Goal: Information Seeking & Learning: Learn about a topic

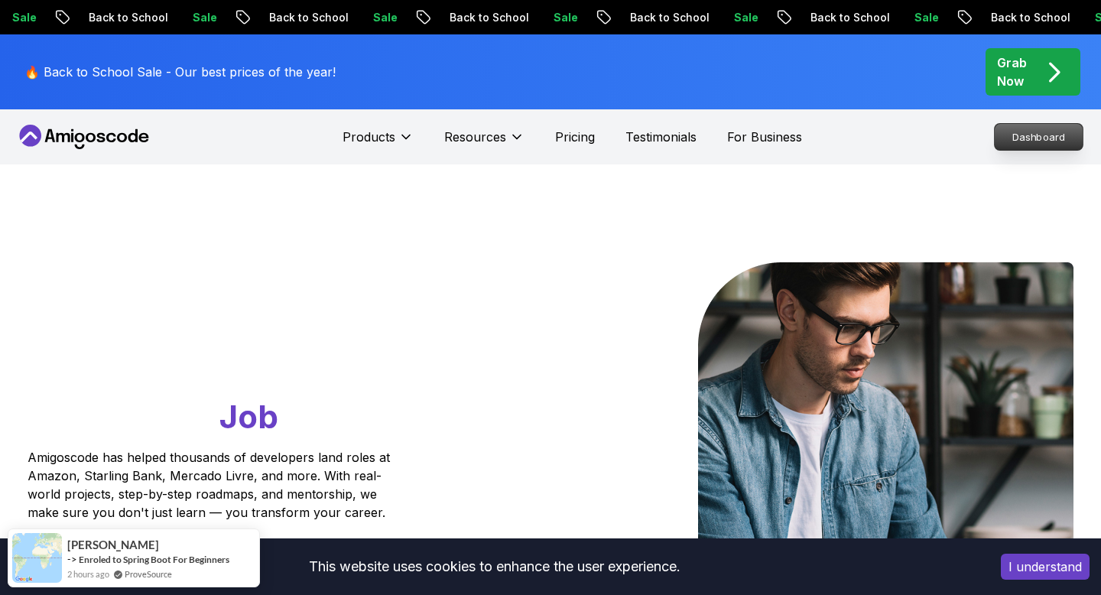
click at [1030, 137] on p "Dashboard" at bounding box center [1038, 137] width 88 height 26
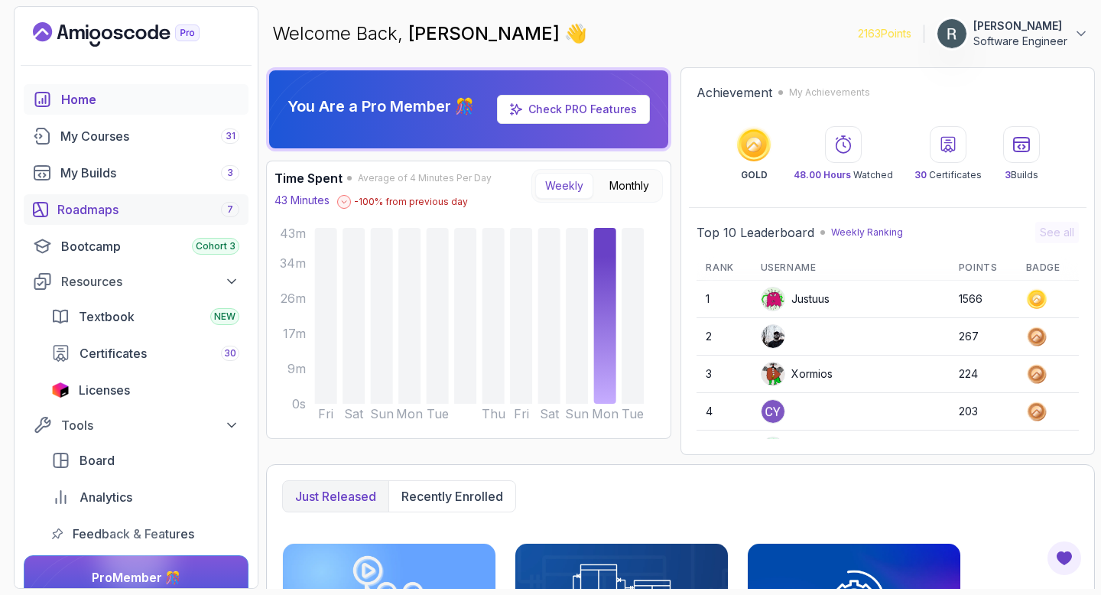
click at [197, 206] on div "Roadmaps 7" at bounding box center [148, 209] width 182 height 18
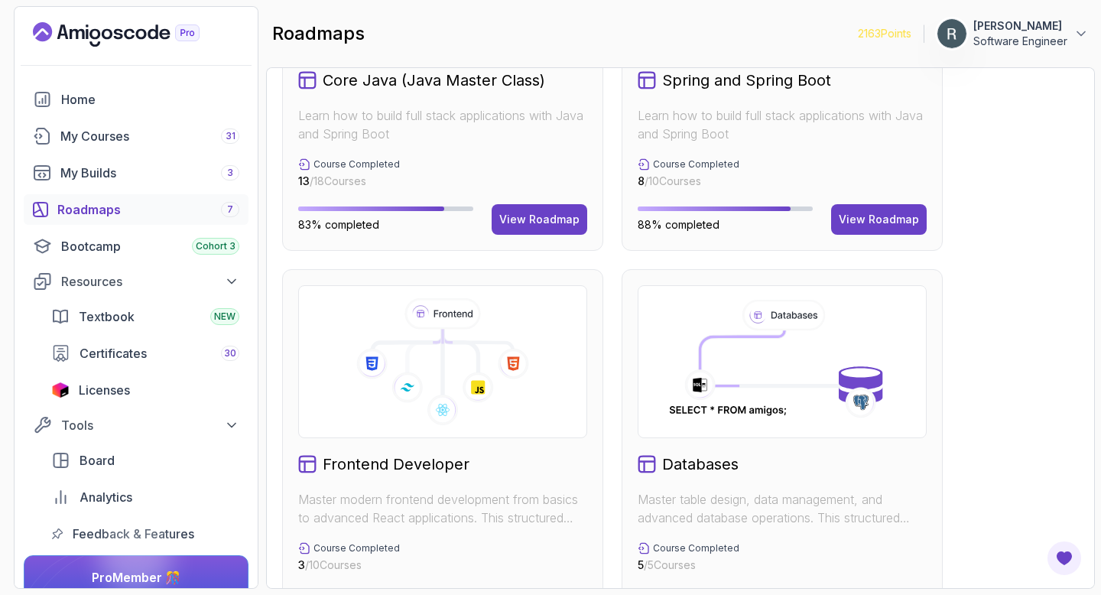
scroll to position [498, 0]
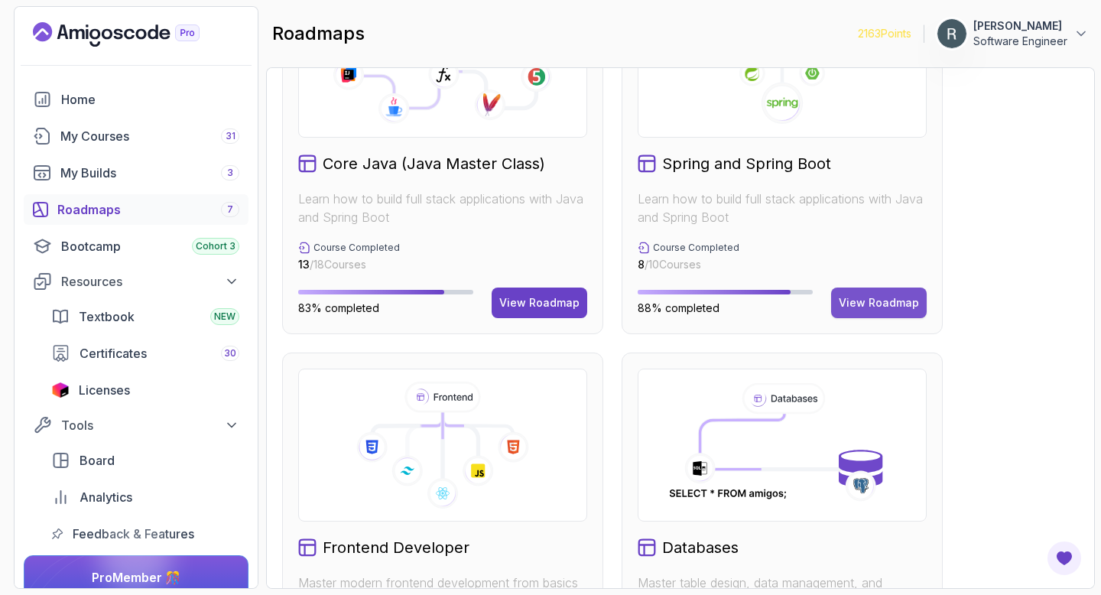
click at [879, 301] on div "View Roadmap" at bounding box center [878, 302] width 80 height 15
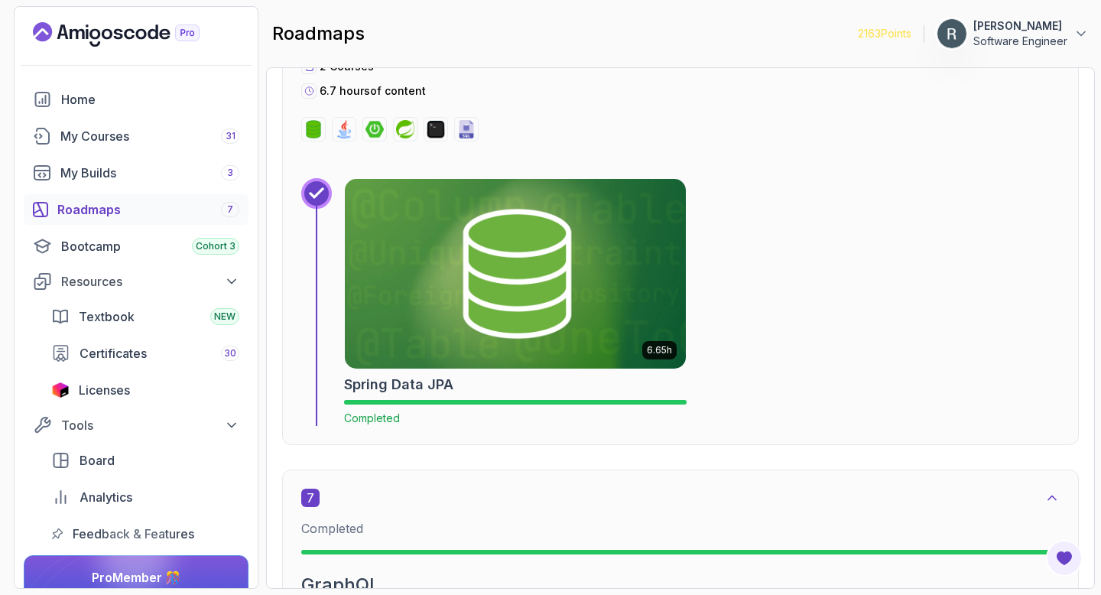
scroll to position [3611, 0]
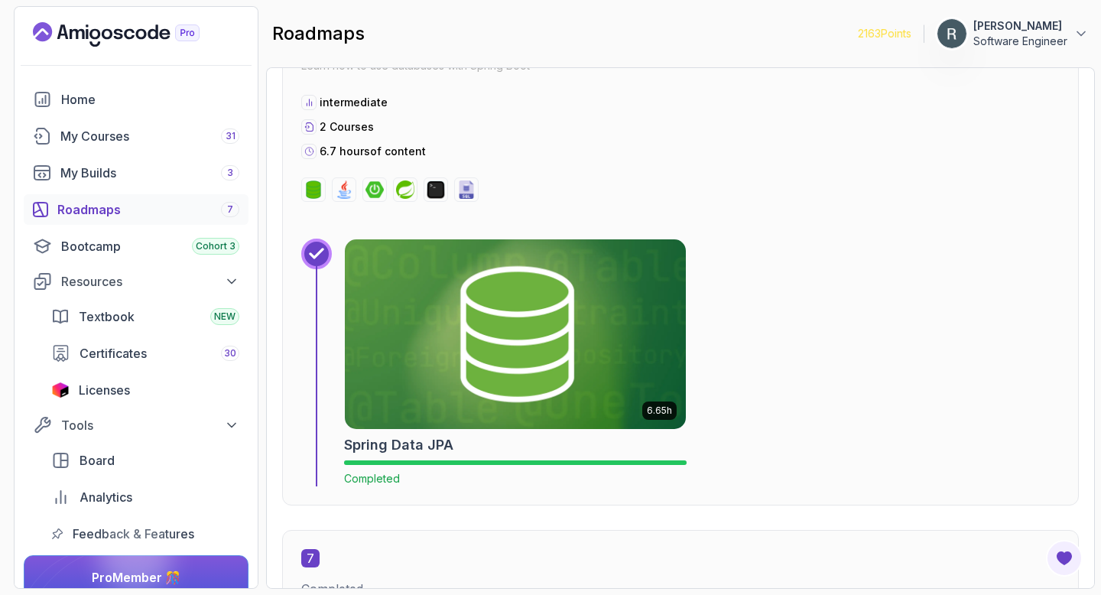
click at [572, 317] on img at bounding box center [515, 334] width 358 height 199
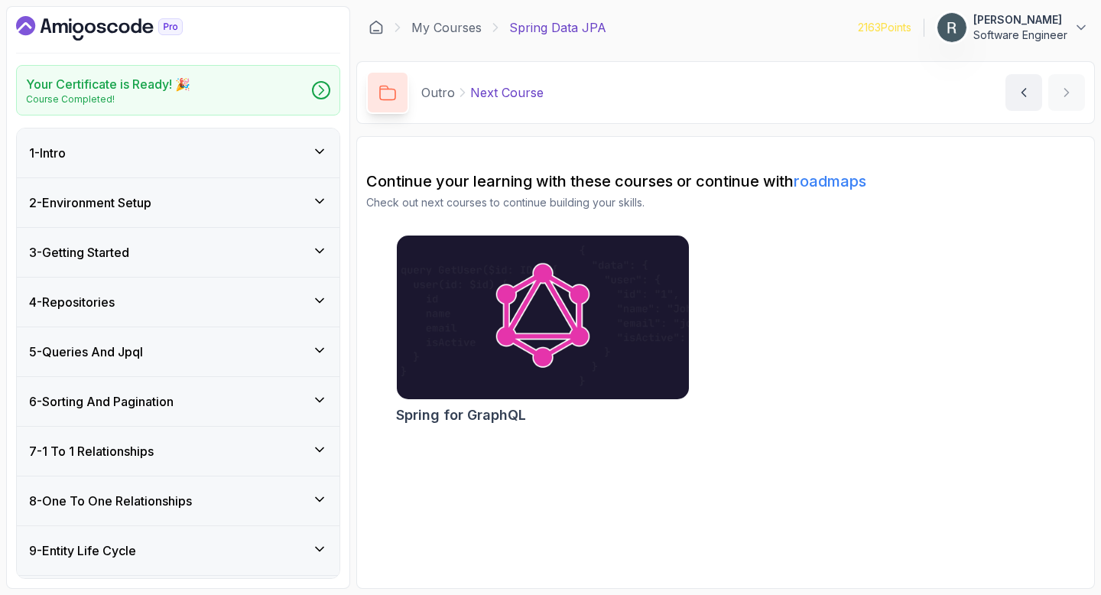
click at [298, 439] on div "7 - 1 To 1 Relationships" at bounding box center [178, 450] width 323 height 49
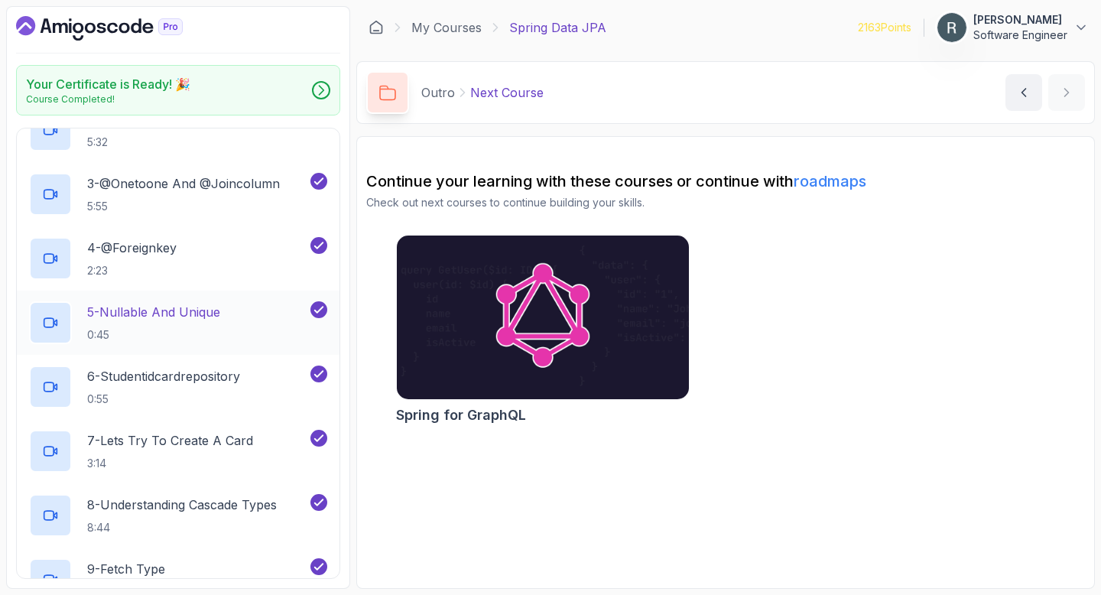
scroll to position [290, 0]
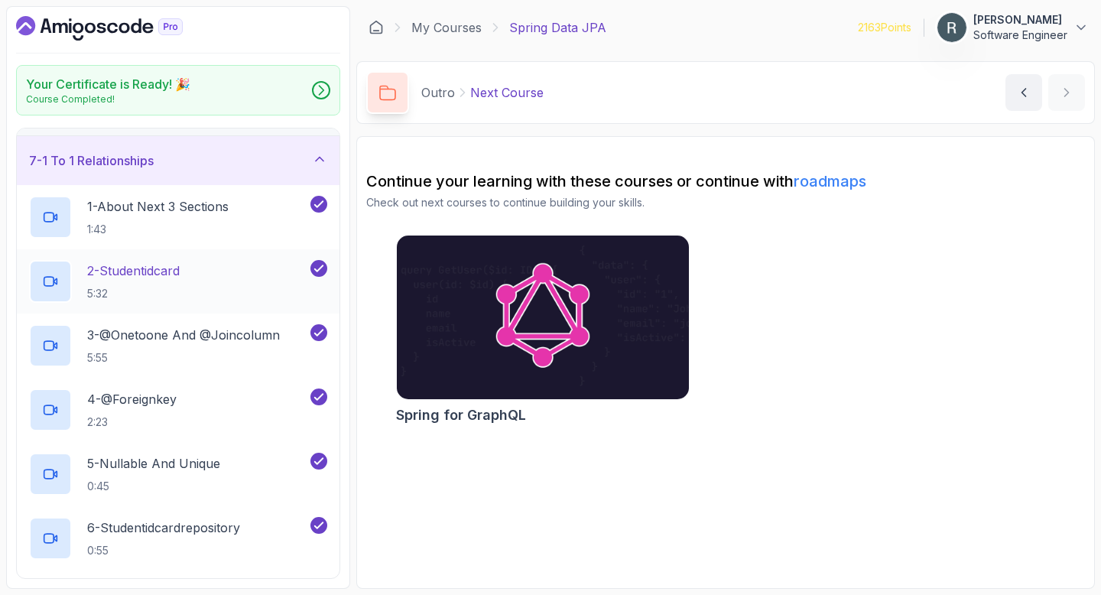
click at [251, 273] on div "2 - Studentidcard 5:32" at bounding box center [168, 281] width 278 height 43
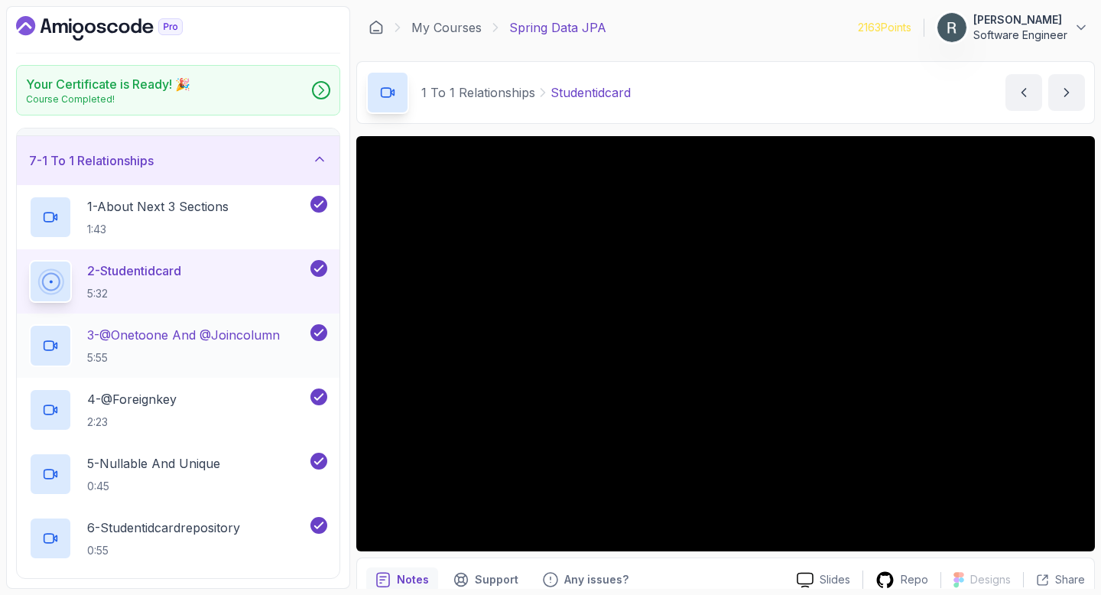
click at [233, 335] on p "3 - @Onetoone And @Joincolumn" at bounding box center [183, 335] width 193 height 18
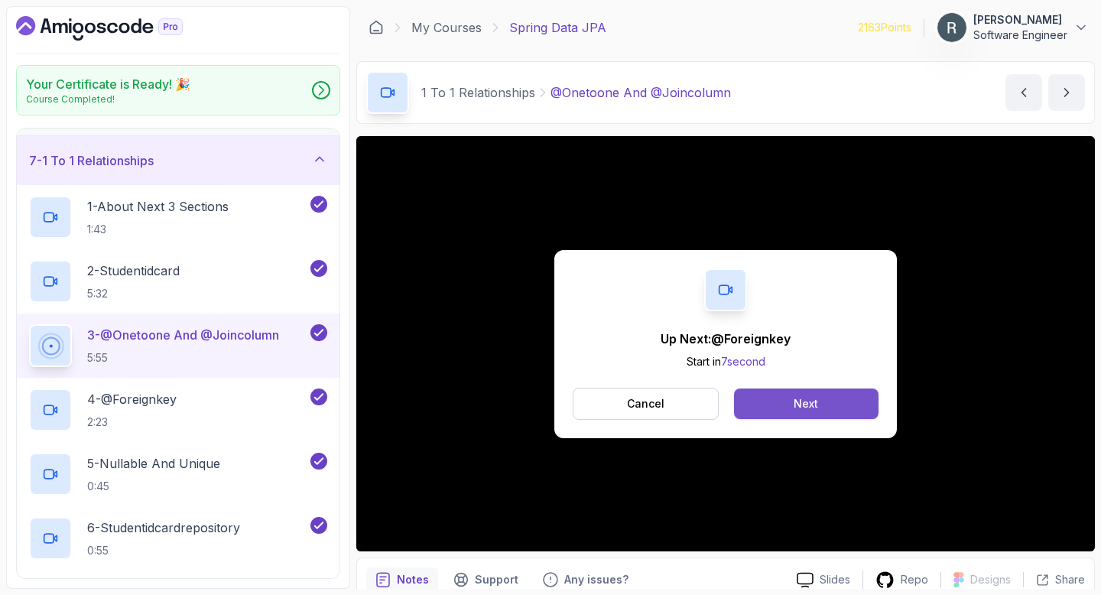
click at [823, 405] on button "Next" at bounding box center [806, 403] width 144 height 31
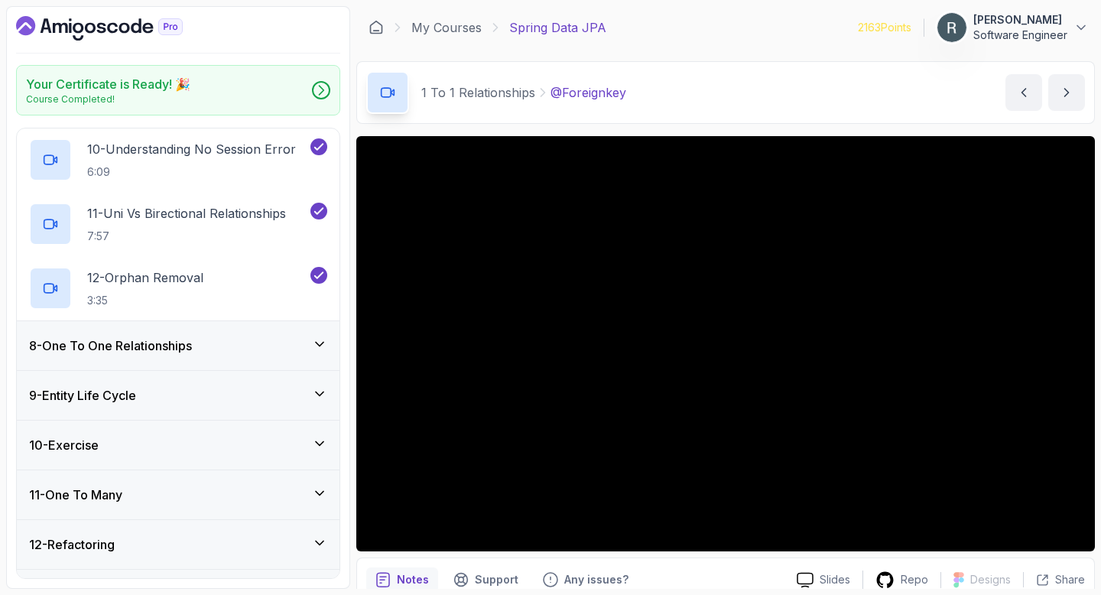
scroll to position [925, 0]
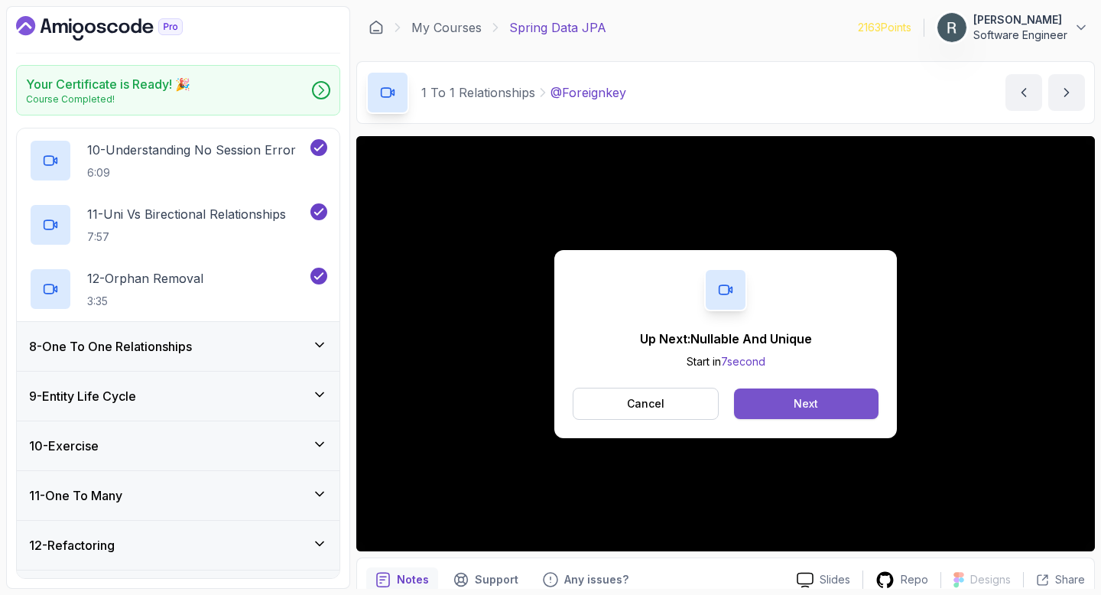
click at [863, 408] on button "Next" at bounding box center [806, 403] width 144 height 31
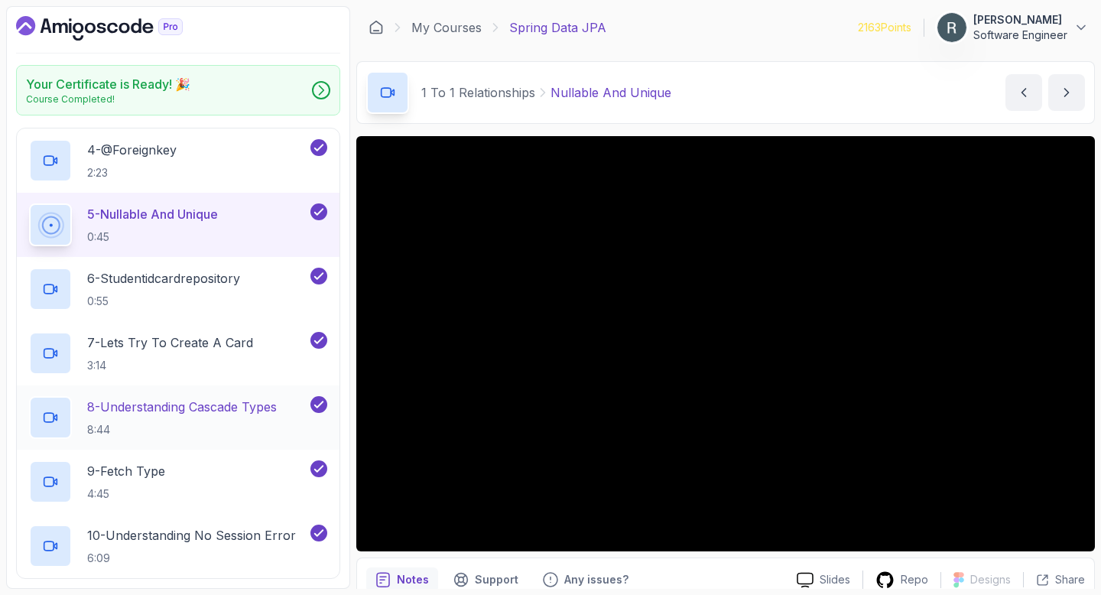
scroll to position [538, 0]
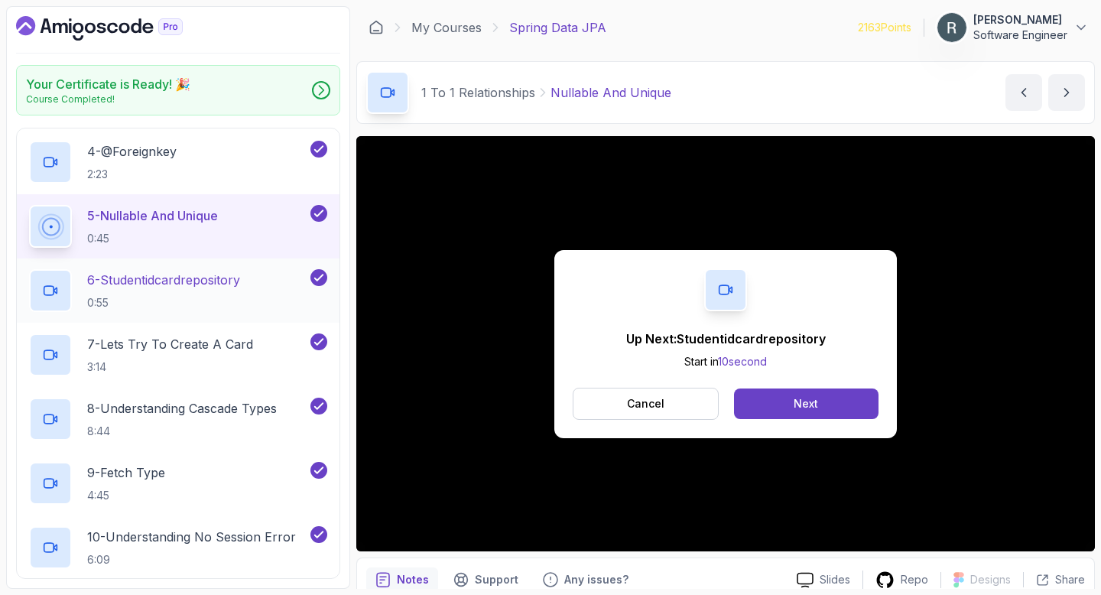
click at [240, 295] on p "0:55" at bounding box center [163, 302] width 153 height 15
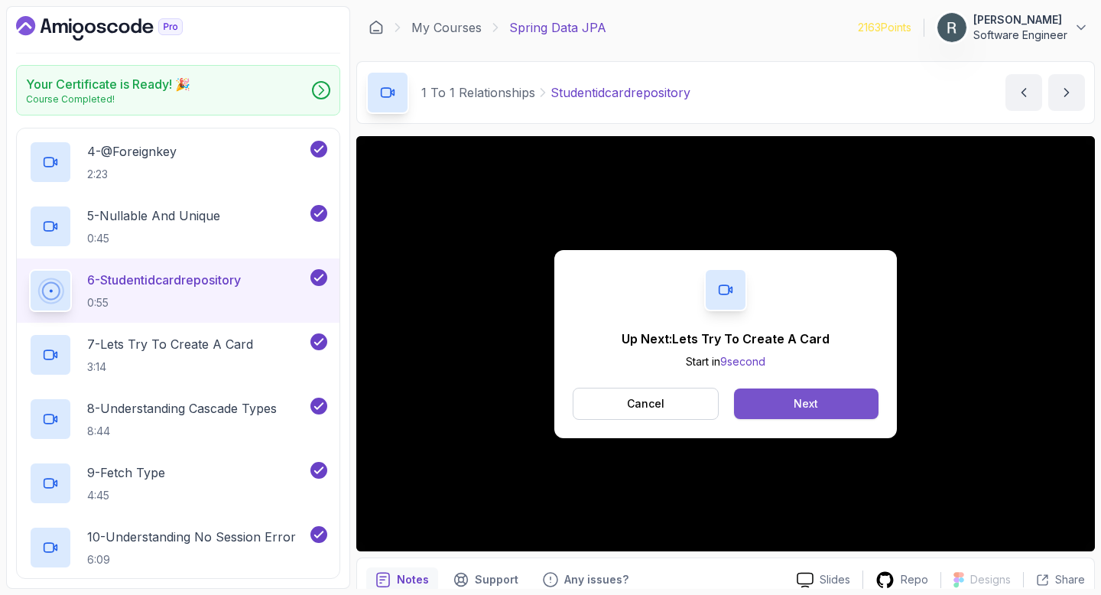
click at [776, 411] on button "Next" at bounding box center [806, 403] width 144 height 31
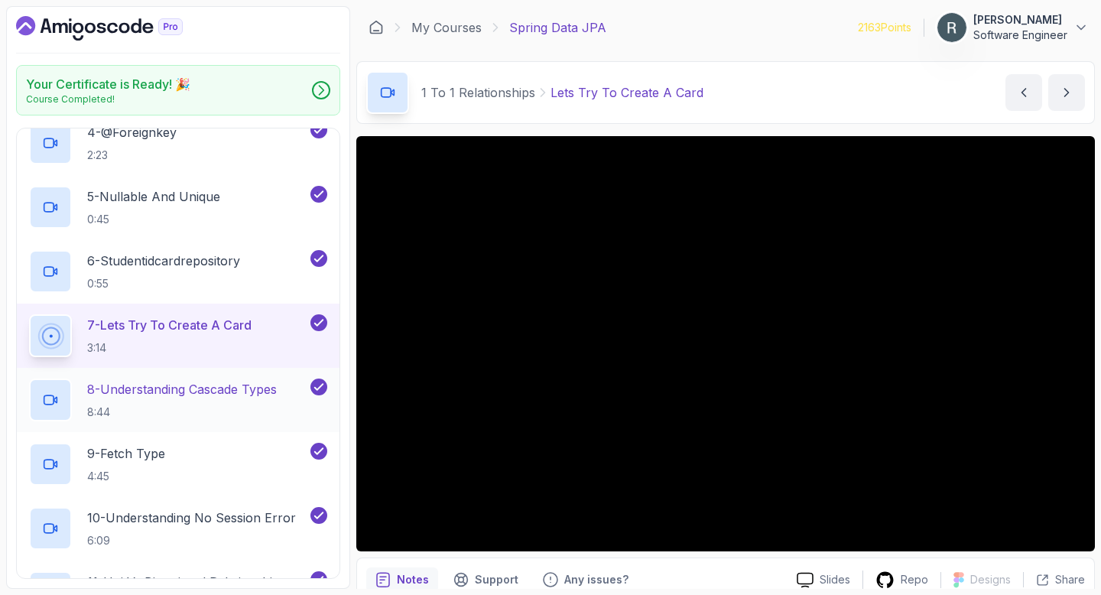
scroll to position [558, 0]
click at [267, 374] on div "8 - Understanding Cascade Types 8:44" at bounding box center [178, 399] width 323 height 64
click at [264, 380] on p "8 - Understanding Cascade Types" at bounding box center [182, 388] width 190 height 18
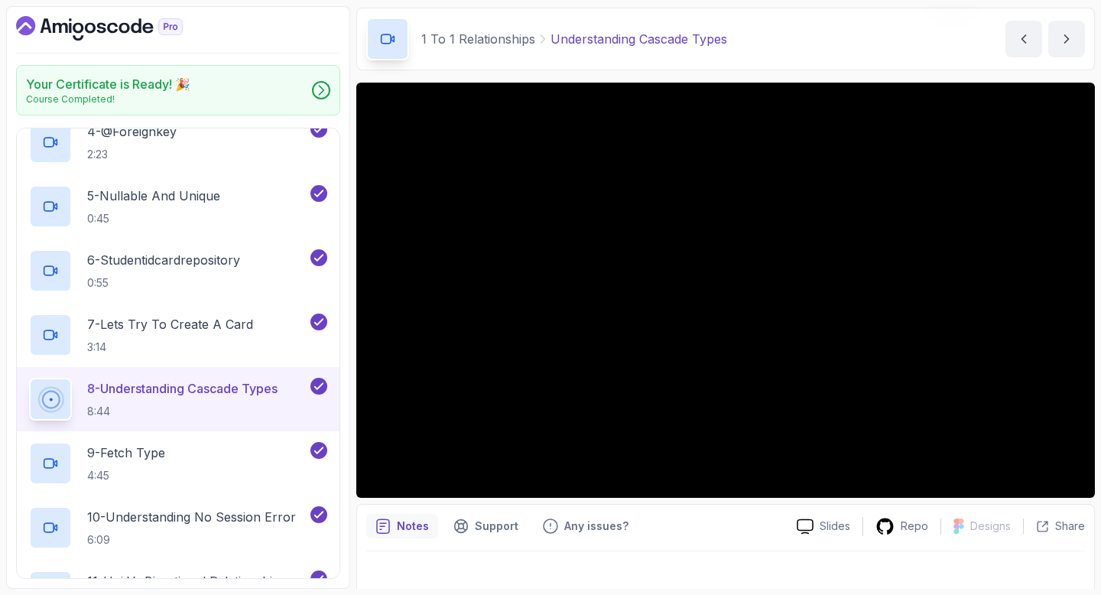
scroll to position [69, 0]
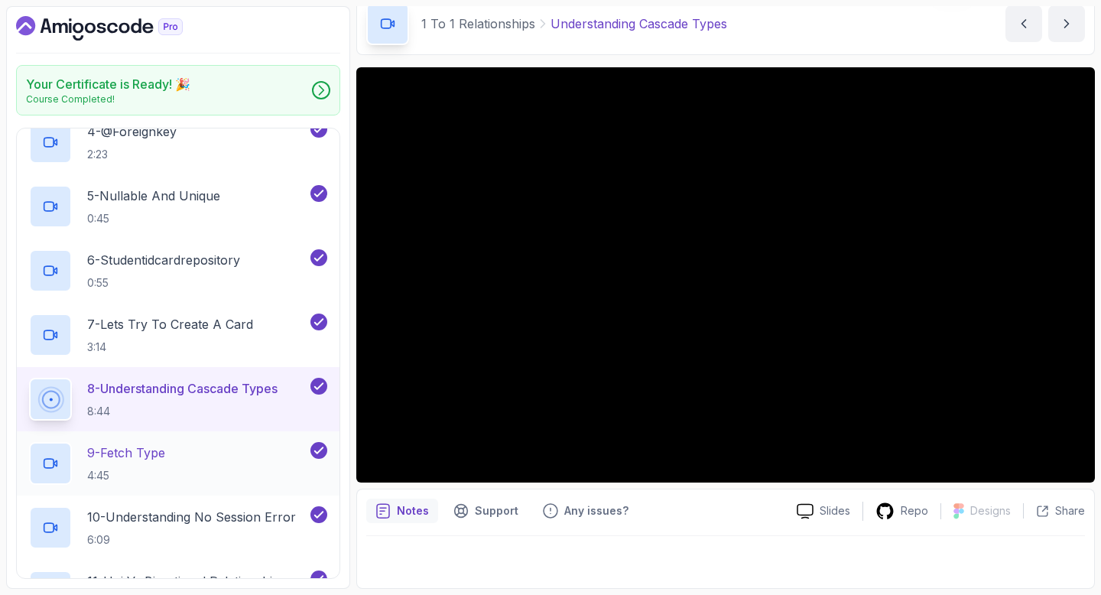
click at [278, 449] on div "9 - Fetch Type 4:45" at bounding box center [168, 463] width 278 height 43
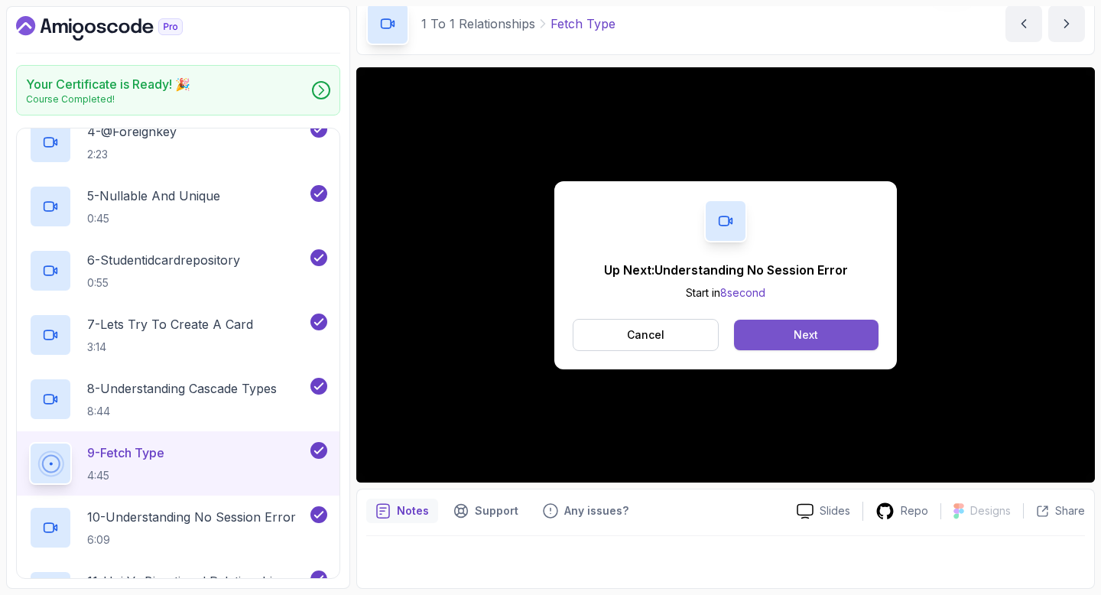
click at [778, 337] on button "Next" at bounding box center [806, 334] width 144 height 31
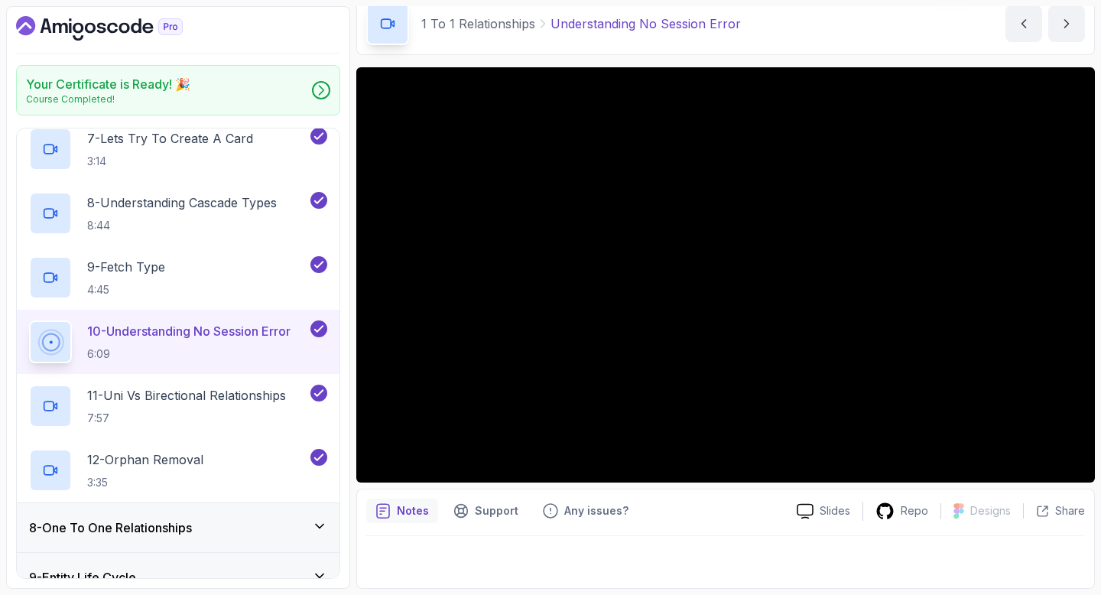
scroll to position [798, 0]
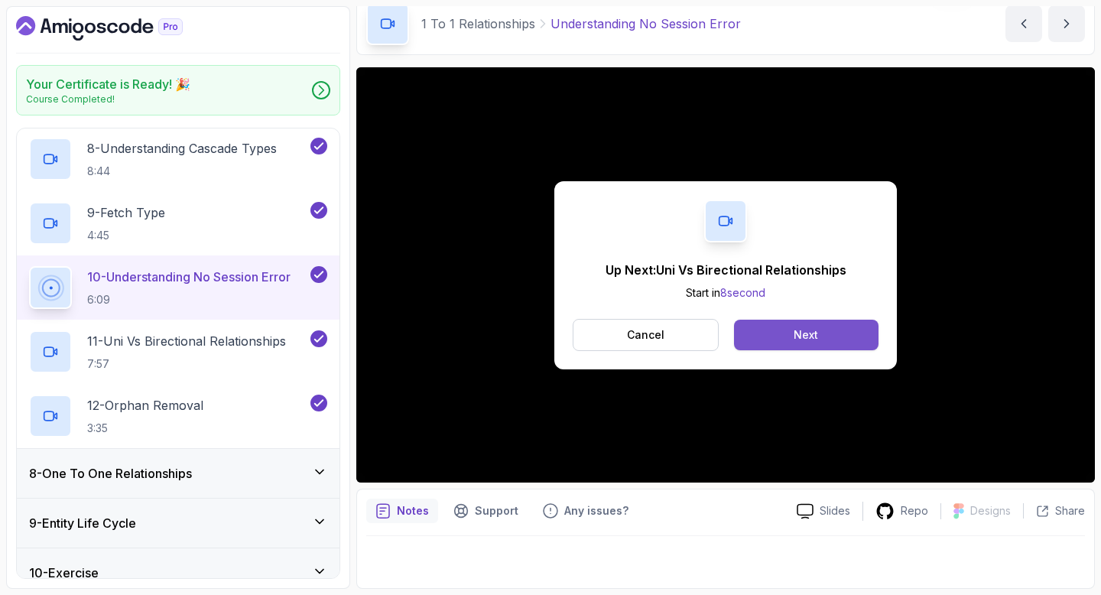
click at [791, 342] on button "Next" at bounding box center [806, 334] width 144 height 31
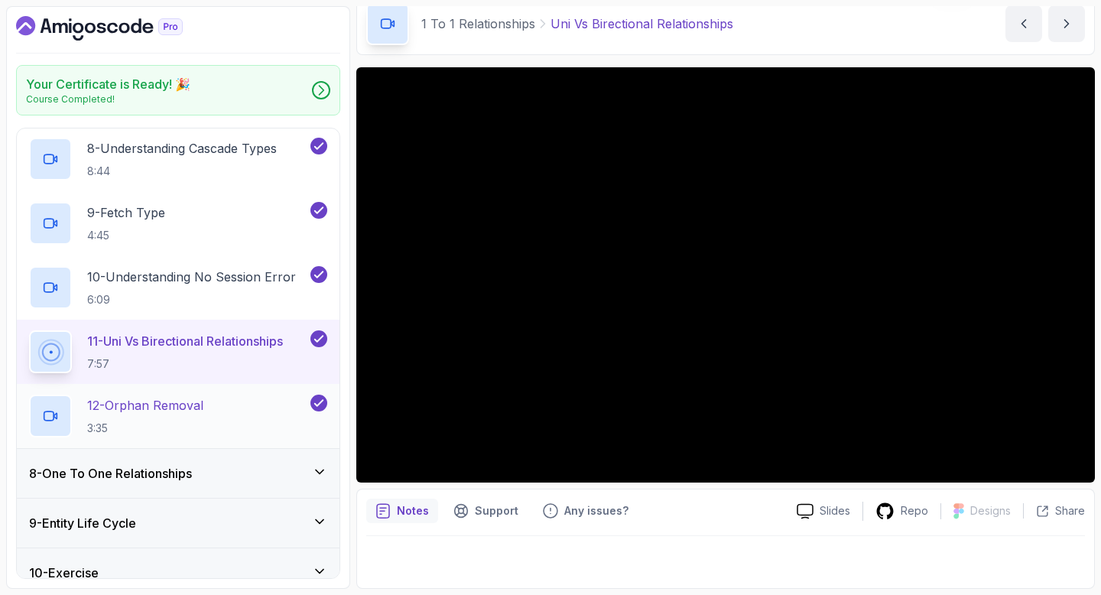
click at [180, 413] on p "12 - Orphan Removal" at bounding box center [145, 405] width 116 height 18
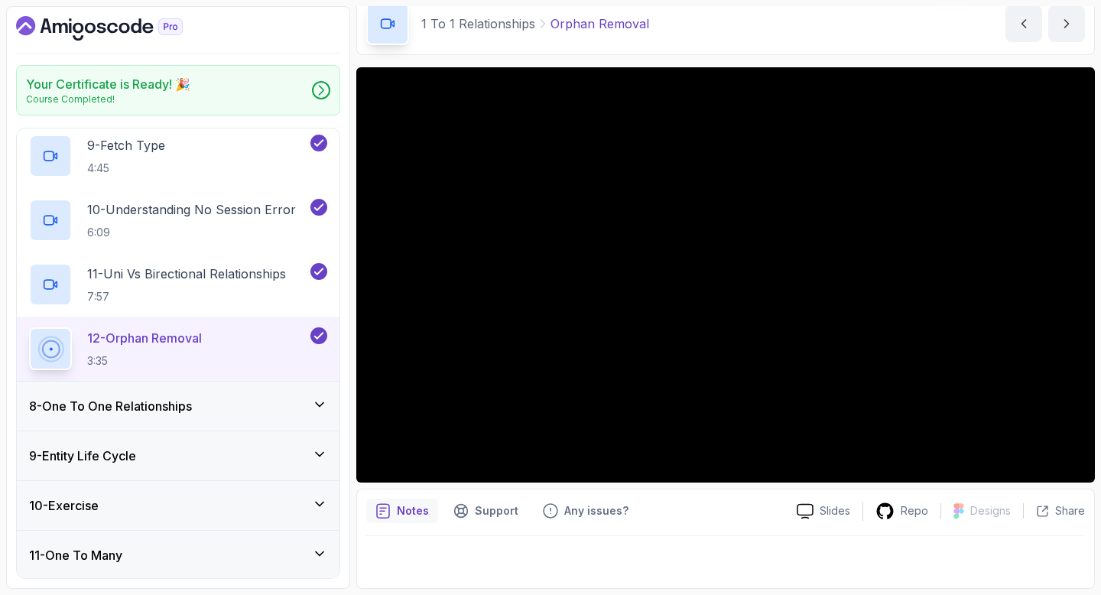
scroll to position [868, 0]
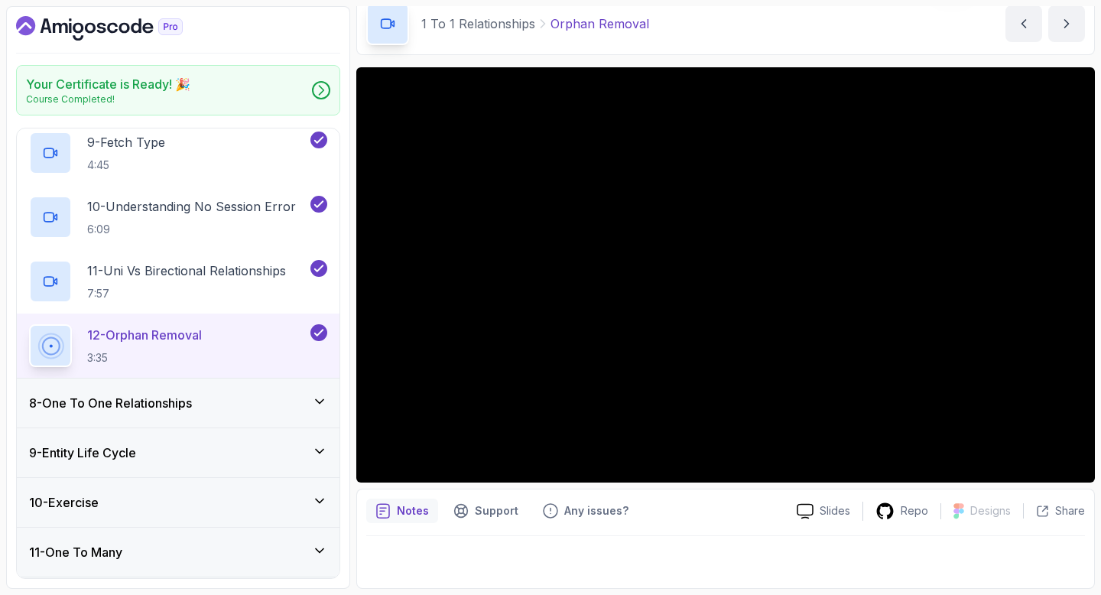
click at [313, 404] on icon at bounding box center [319, 401] width 15 height 15
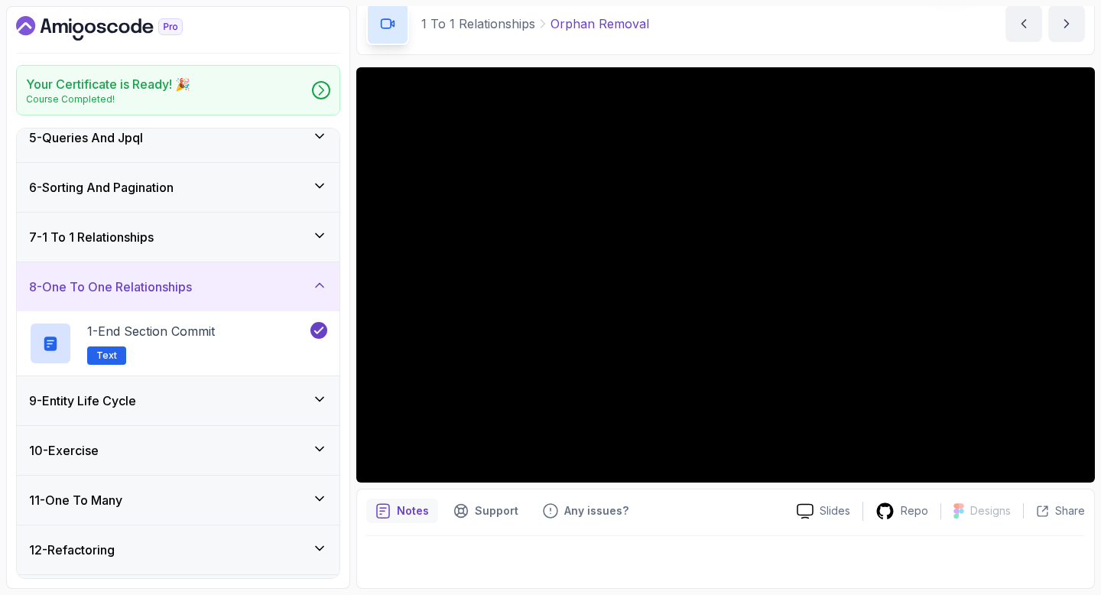
scroll to position [218, 0]
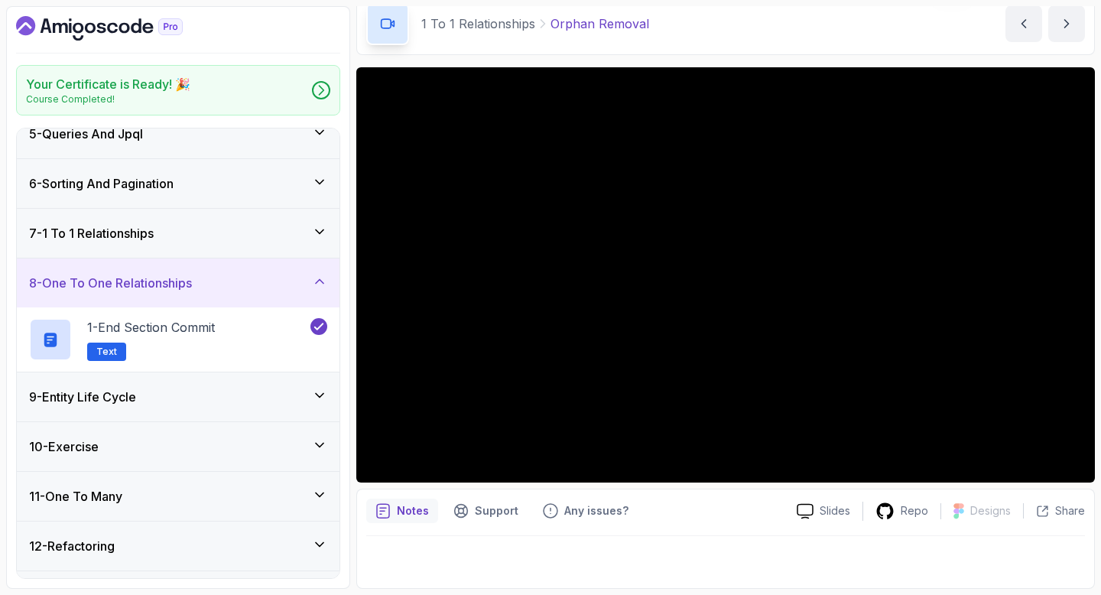
click at [290, 383] on div "9 - Entity Life Cycle" at bounding box center [178, 396] width 323 height 49
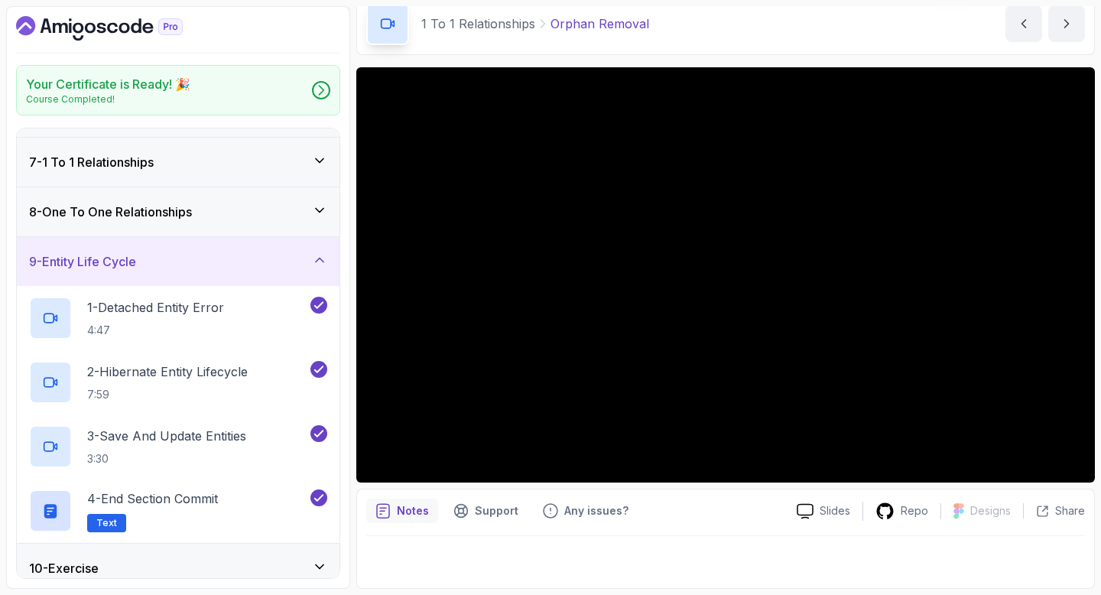
scroll to position [290, 0]
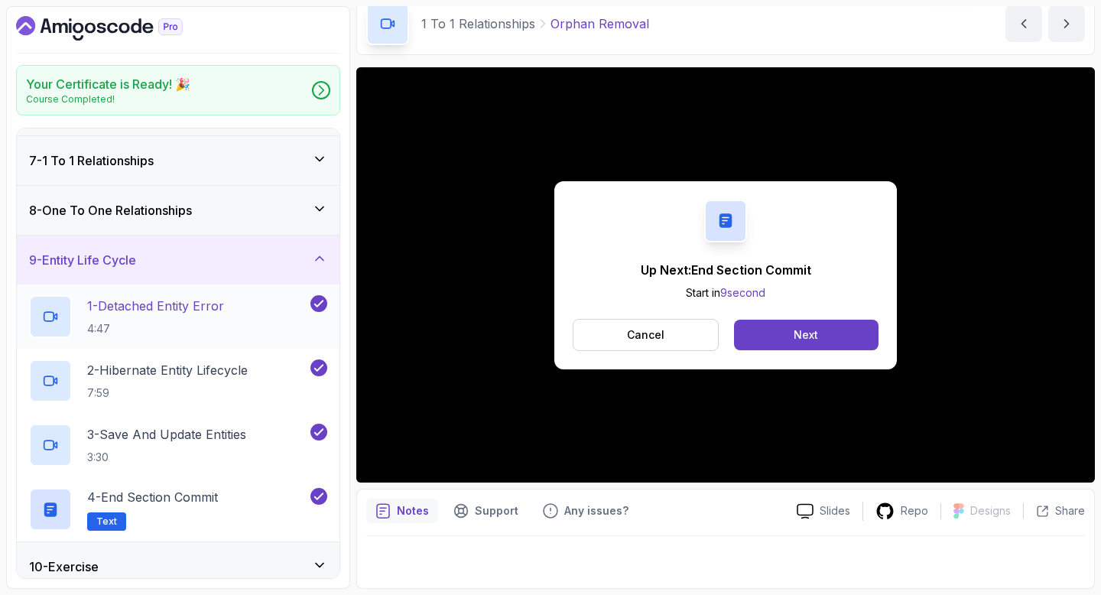
click at [271, 314] on div "1 - Detached Entity Error 4:47" at bounding box center [168, 316] width 278 height 43
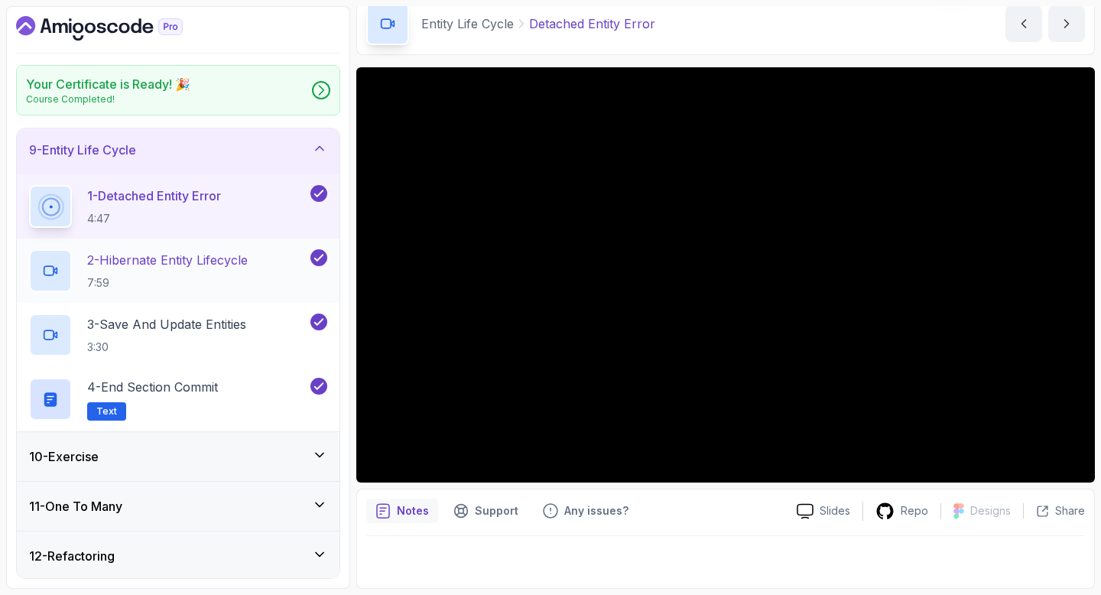
scroll to position [394, 0]
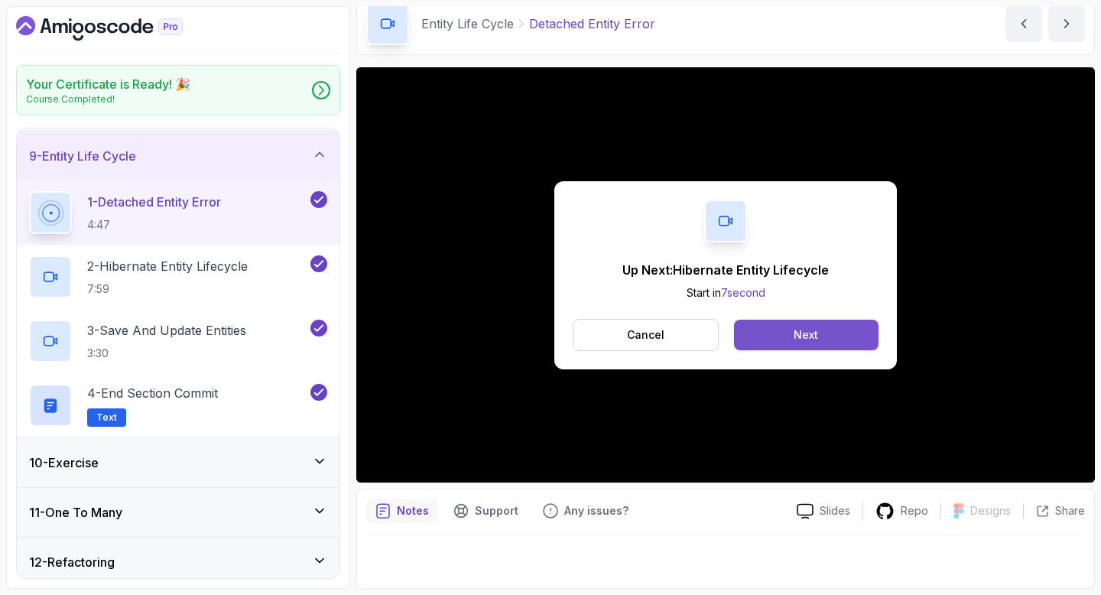
click at [799, 323] on button "Next" at bounding box center [806, 334] width 144 height 31
